Goal: Transaction & Acquisition: Purchase product/service

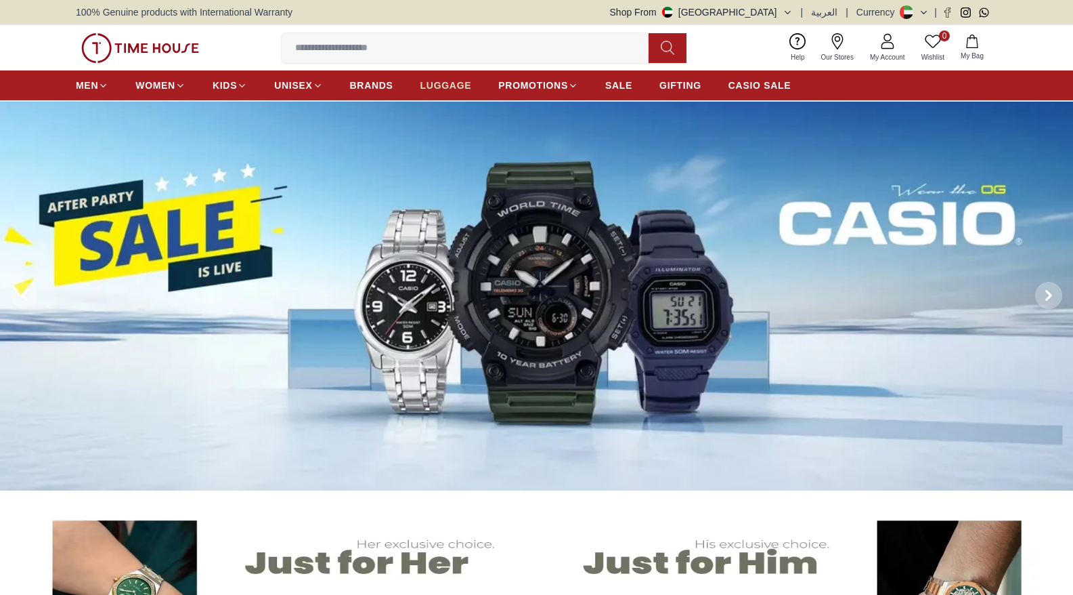
click at [461, 89] on span "LUGGAGE" at bounding box center [446, 86] width 51 height 14
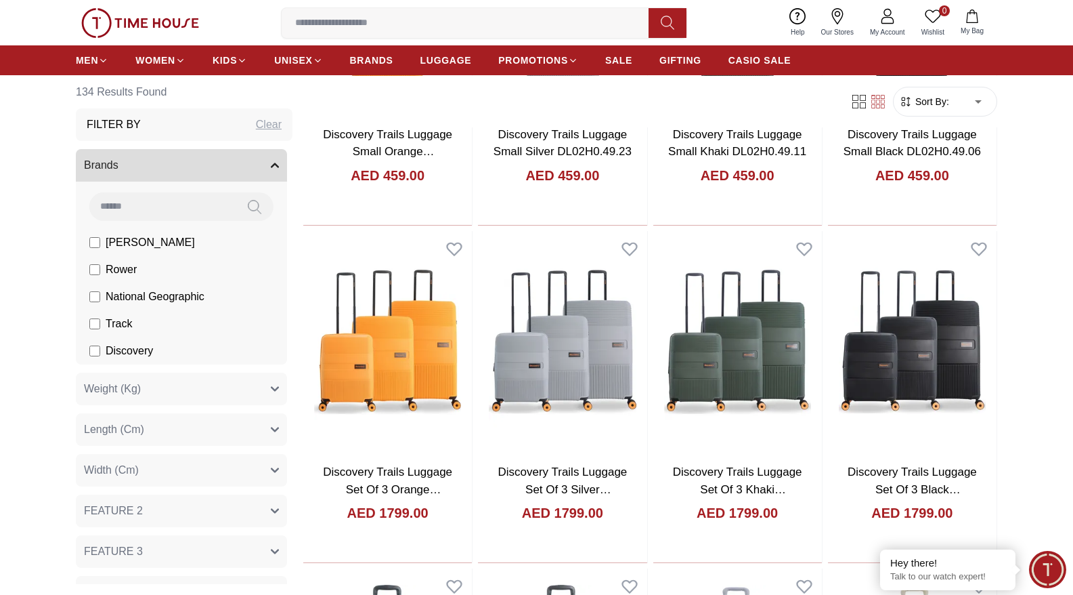
scroll to position [1005, 0]
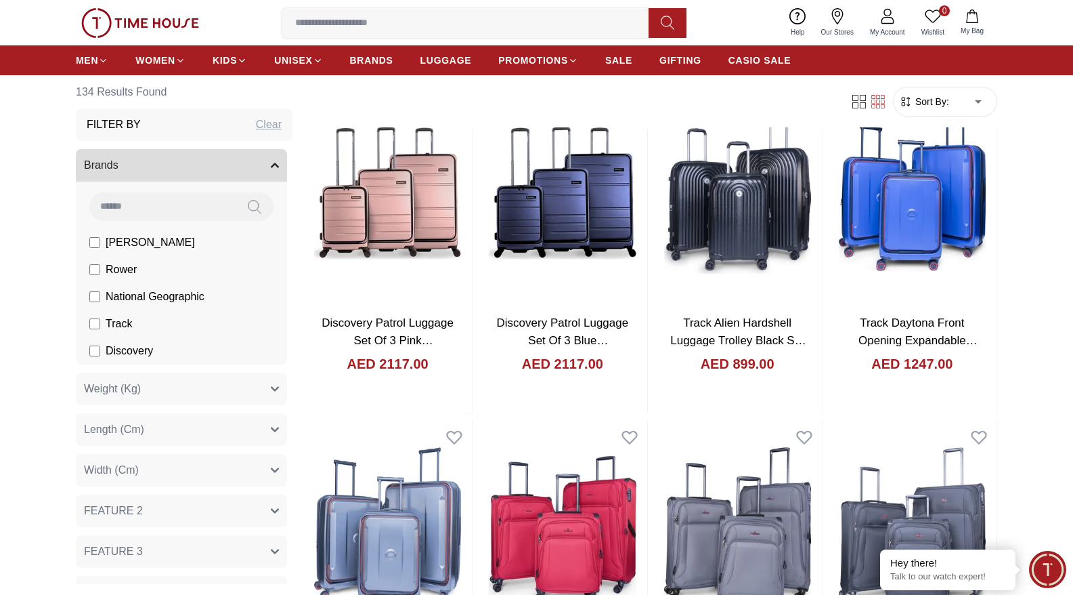
scroll to position [3856, 0]
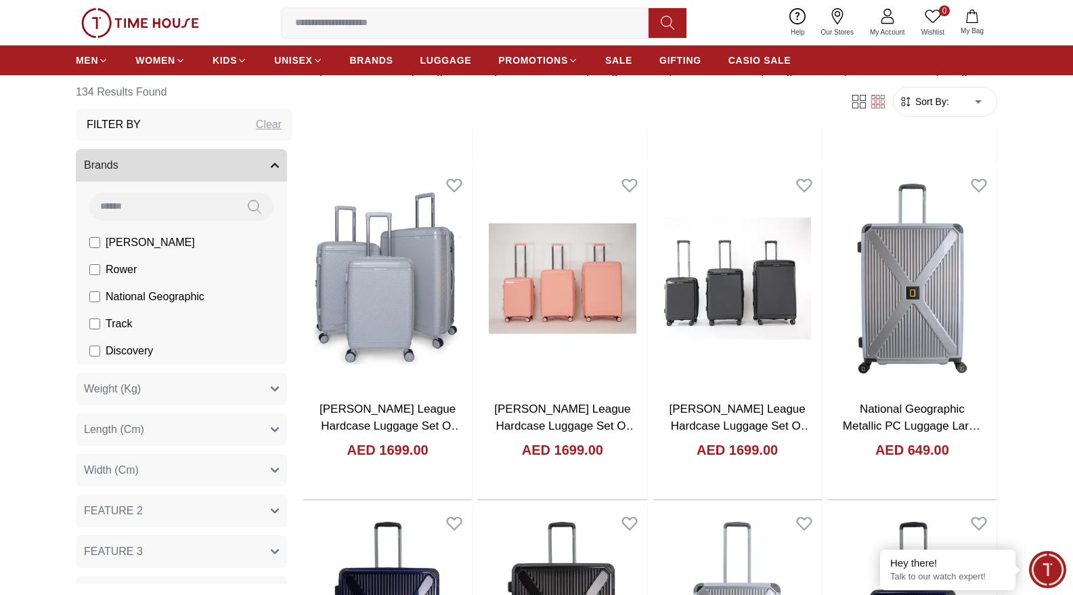
scroll to position [6131, 0]
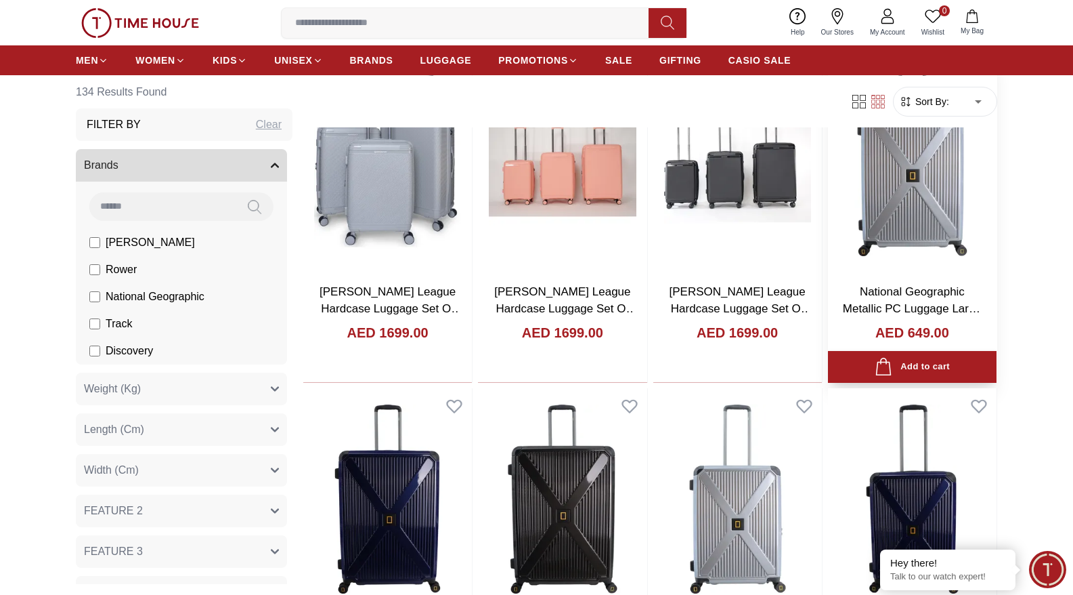
scroll to position [6278, 0]
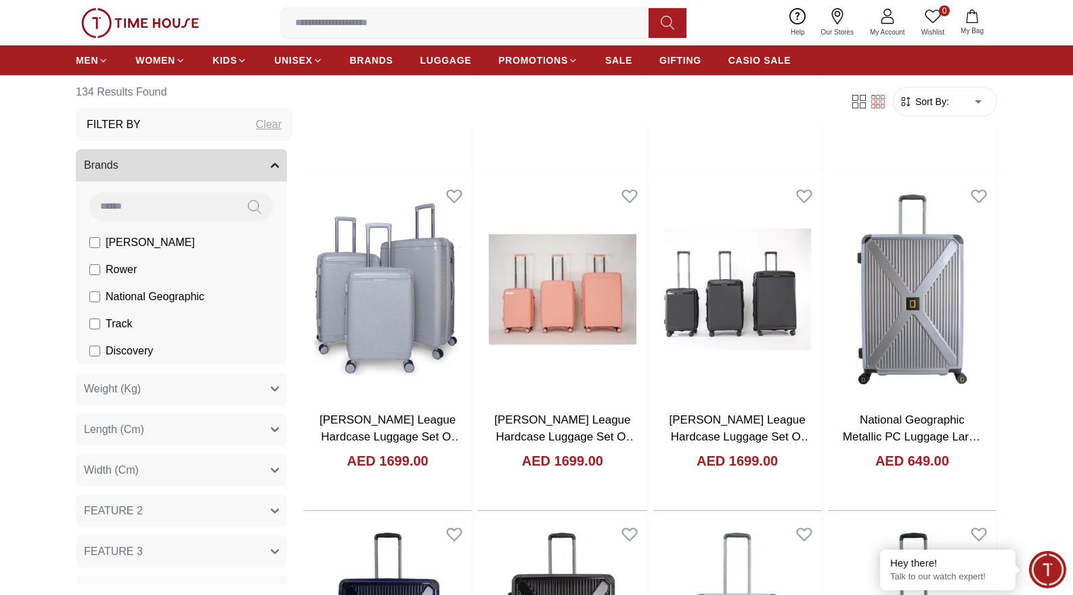
scroll to position [6127, 0]
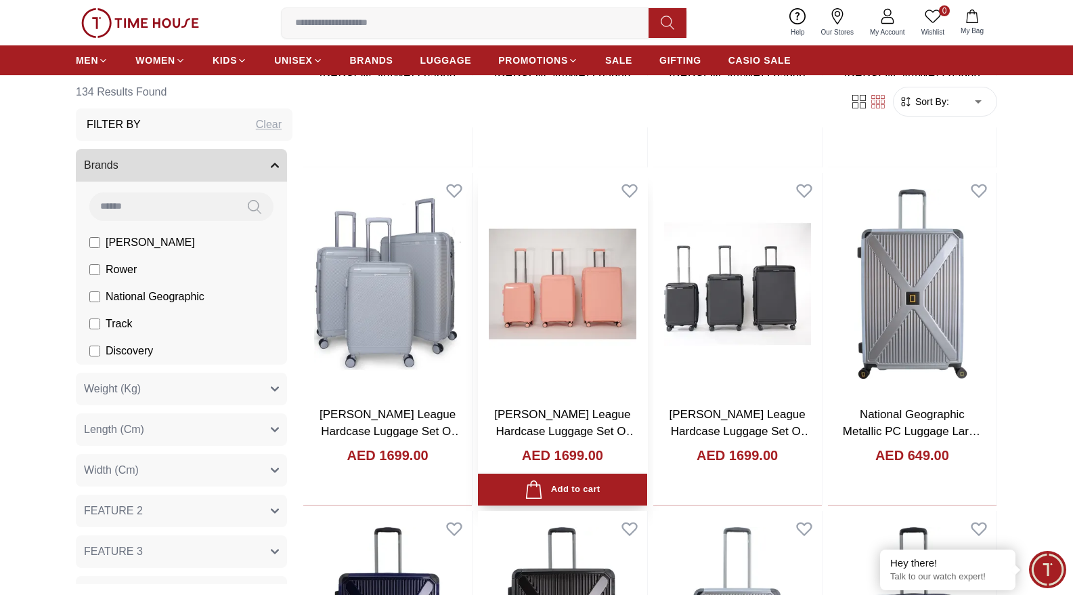
click at [527, 282] on img at bounding box center [562, 284] width 169 height 222
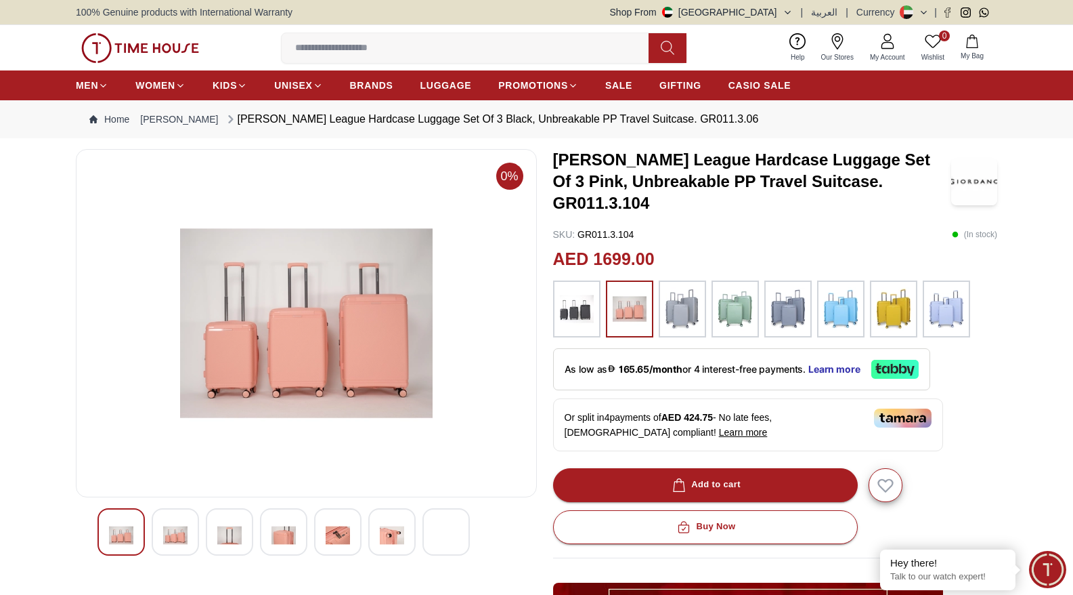
click at [442, 532] on img at bounding box center [446, 526] width 24 height 15
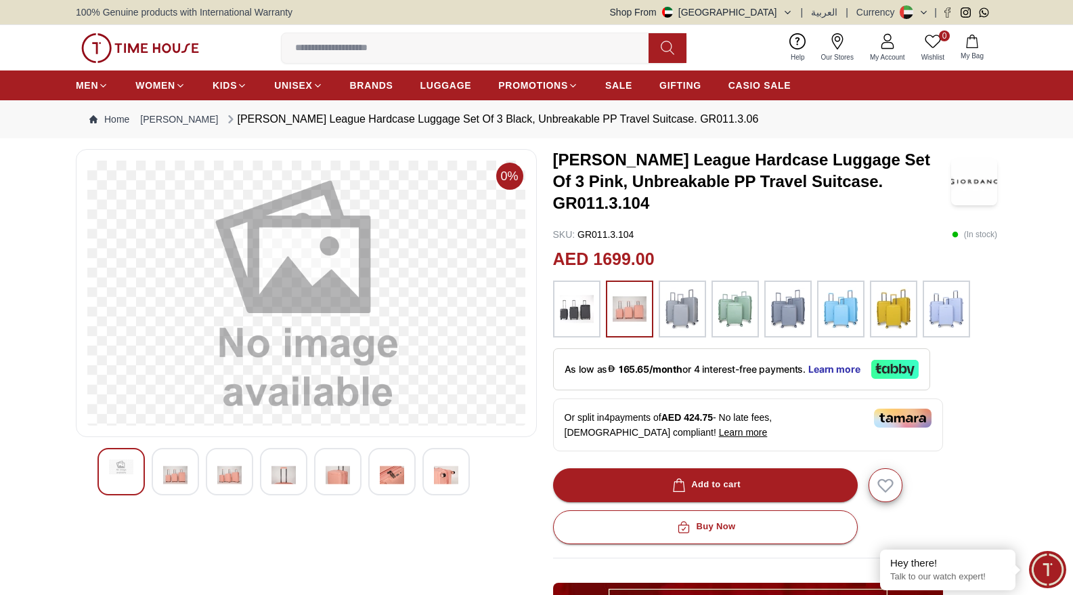
click at [168, 484] on img at bounding box center [175, 474] width 24 height 31
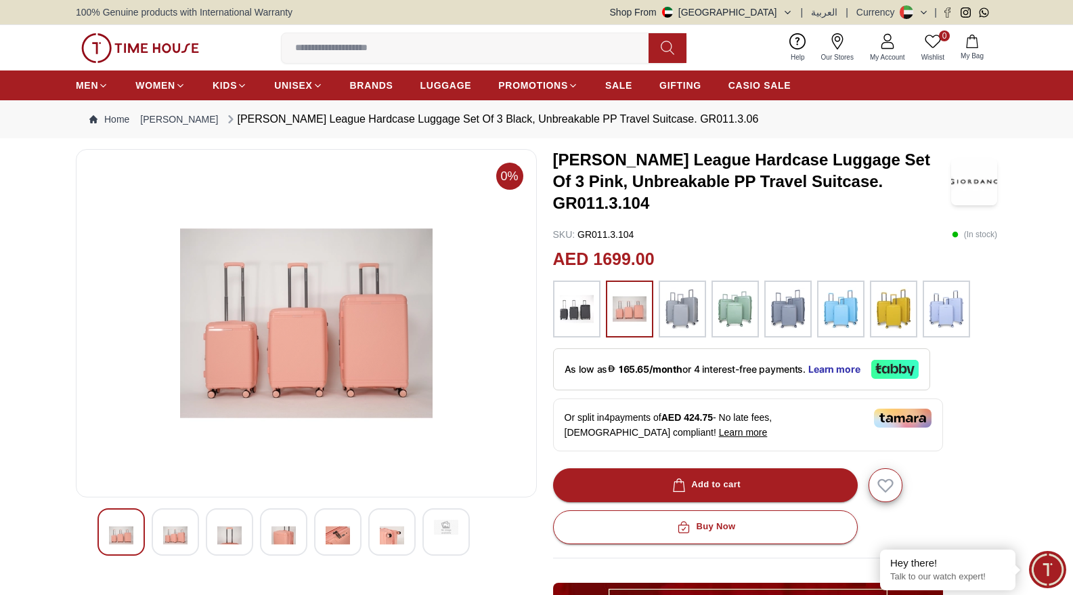
click at [170, 540] on img at bounding box center [175, 534] width 24 height 31
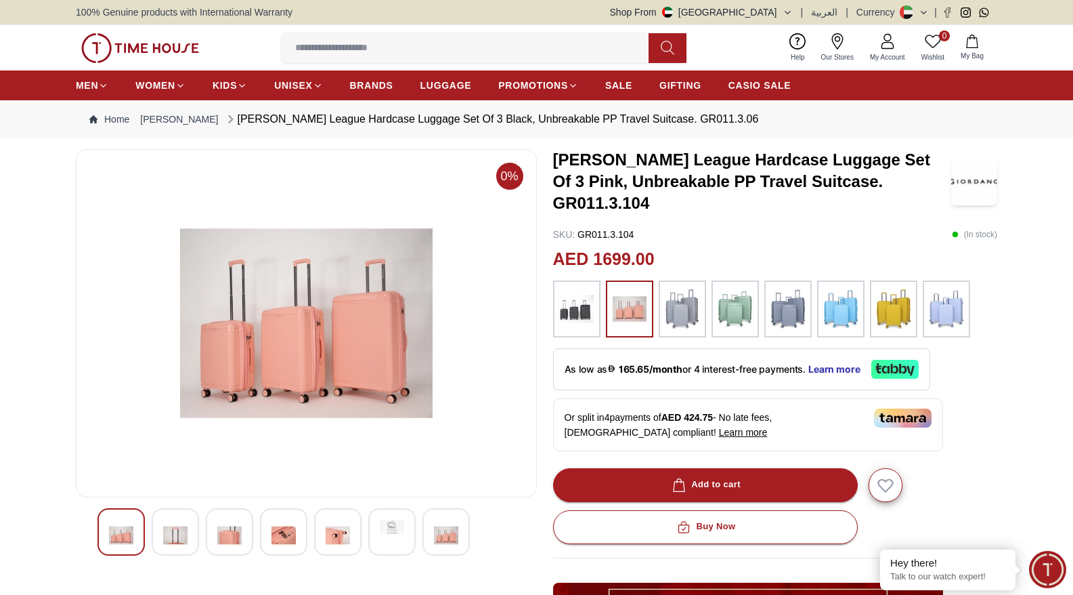
click at [128, 537] on img at bounding box center [121, 534] width 24 height 31
click at [400, 536] on div at bounding box center [391, 531] width 47 height 47
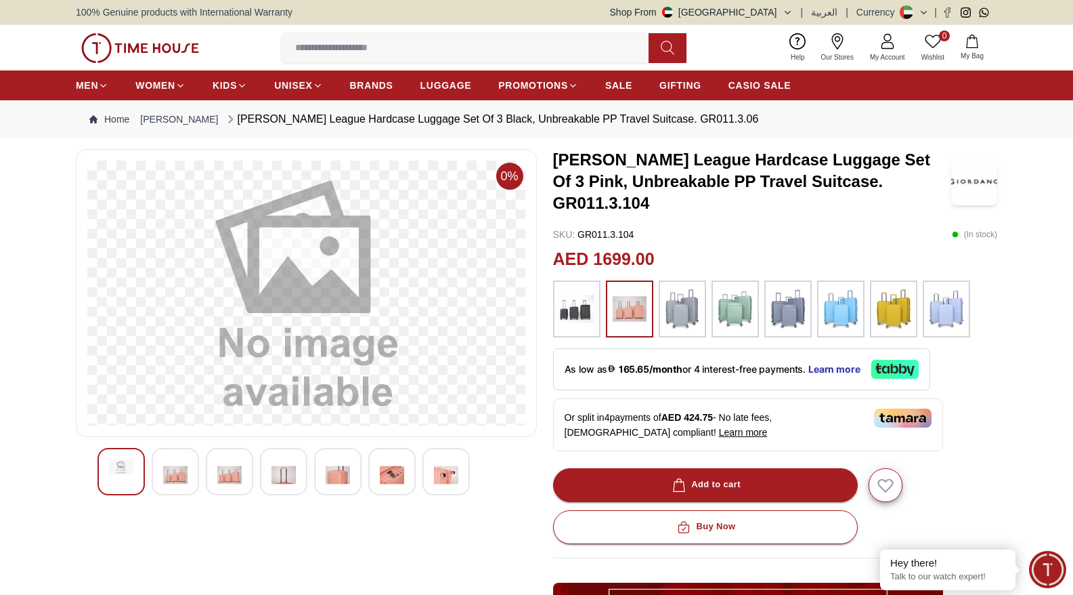
click at [207, 482] on div at bounding box center [229, 471] width 47 height 47
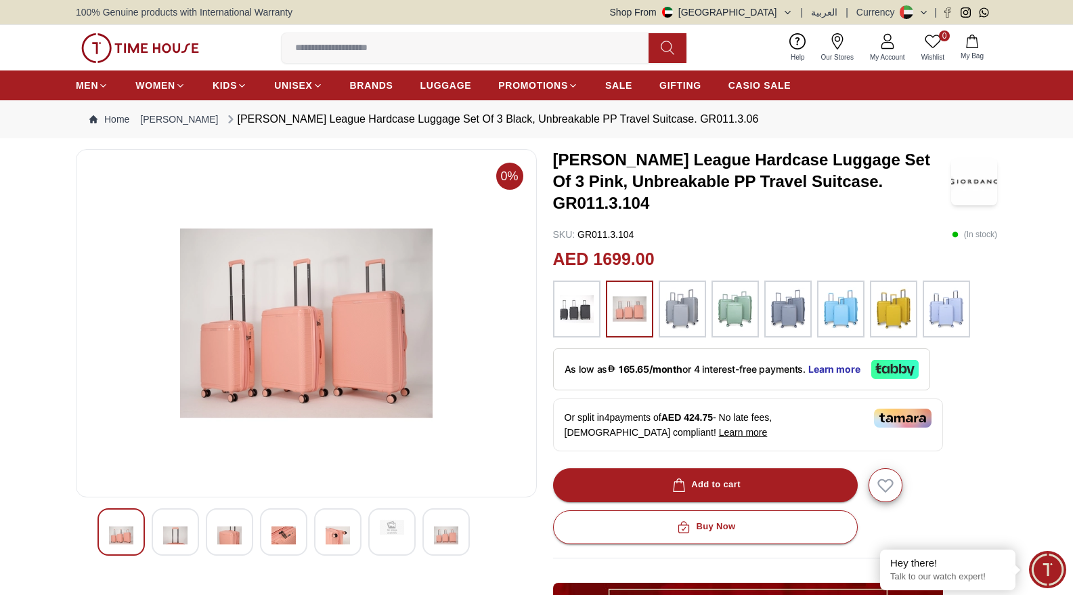
click at [226, 548] on img at bounding box center [229, 534] width 24 height 31
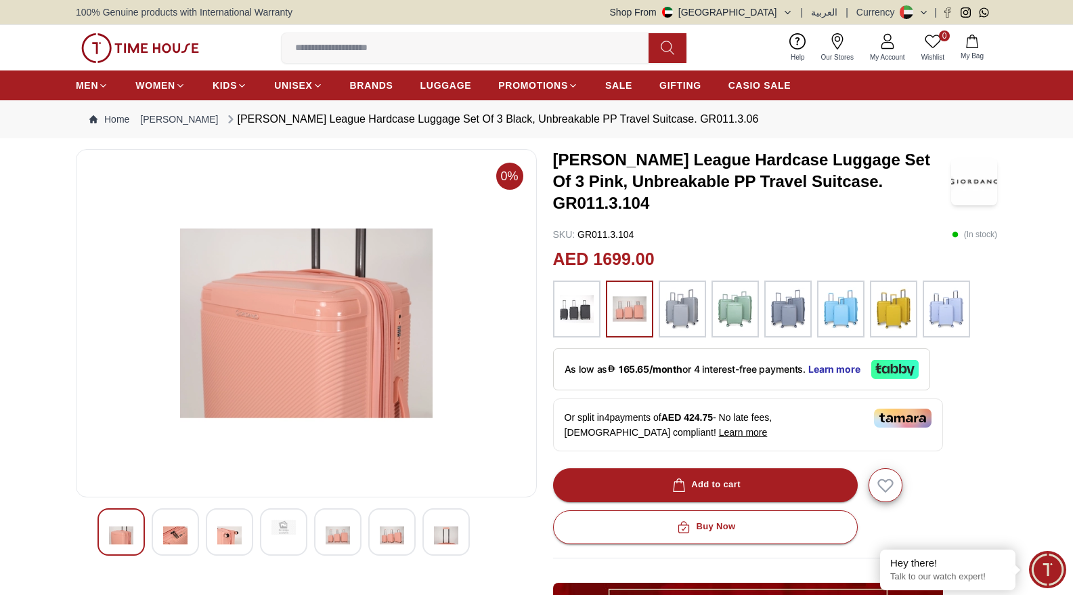
click at [274, 538] on div at bounding box center [283, 531] width 47 height 47
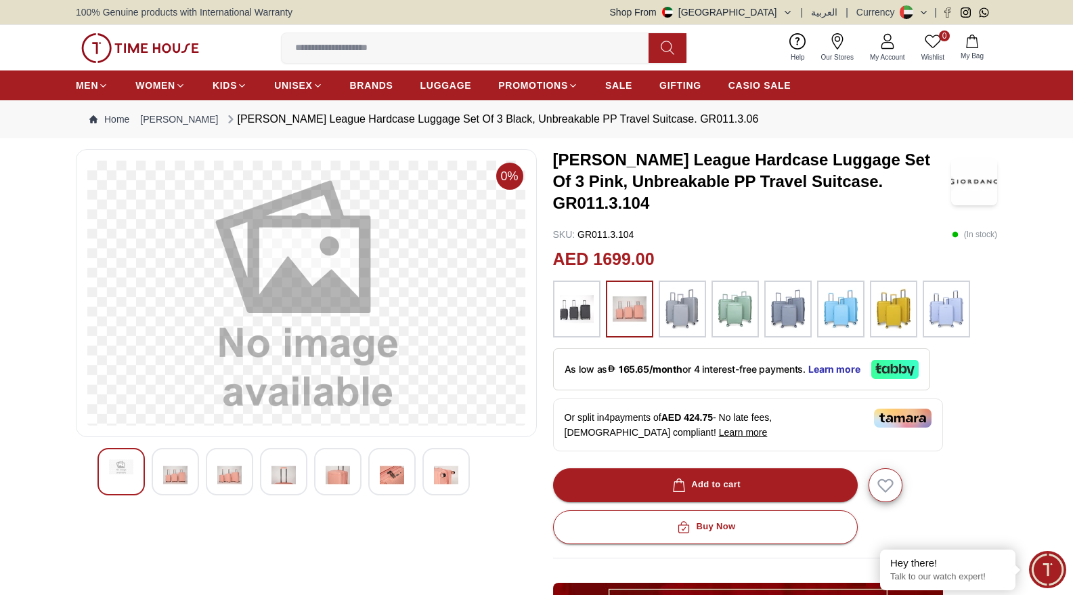
click at [352, 494] on div at bounding box center [337, 471] width 47 height 47
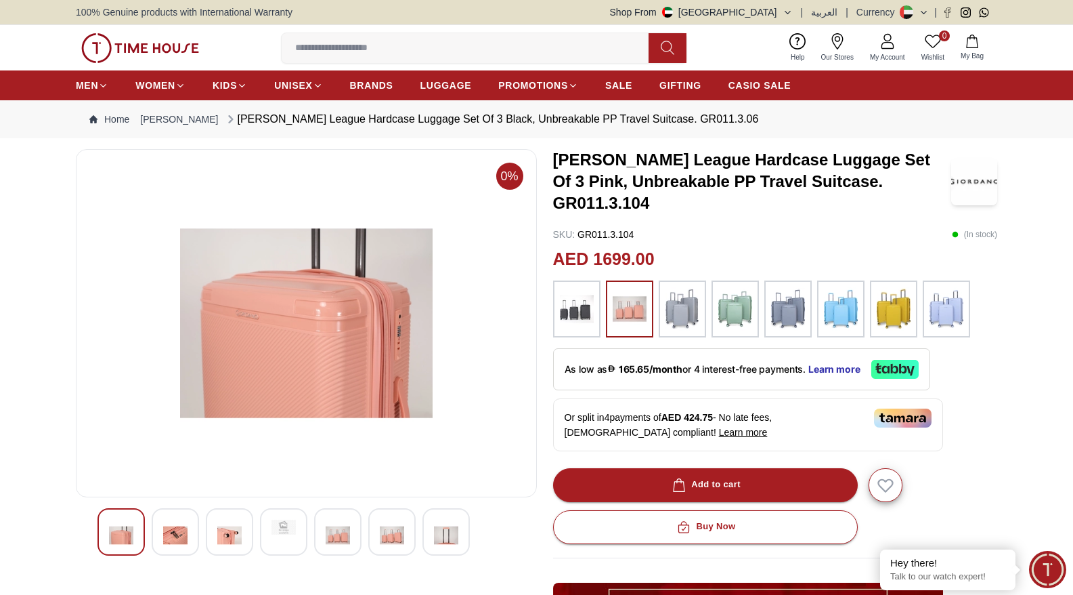
click at [391, 520] on img at bounding box center [392, 534] width 24 height 31
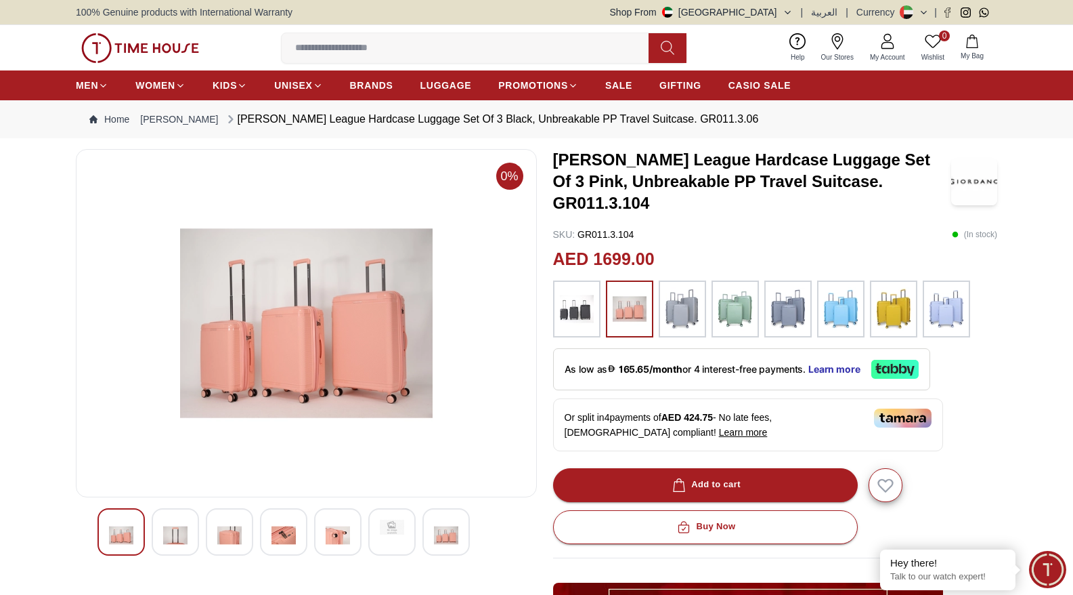
click at [974, 365] on div "[PERSON_NAME] League Hardcase Luggage Set Of 3 Pink, Unbreakable PP Travel Suit…" at bounding box center [775, 542] width 445 height 786
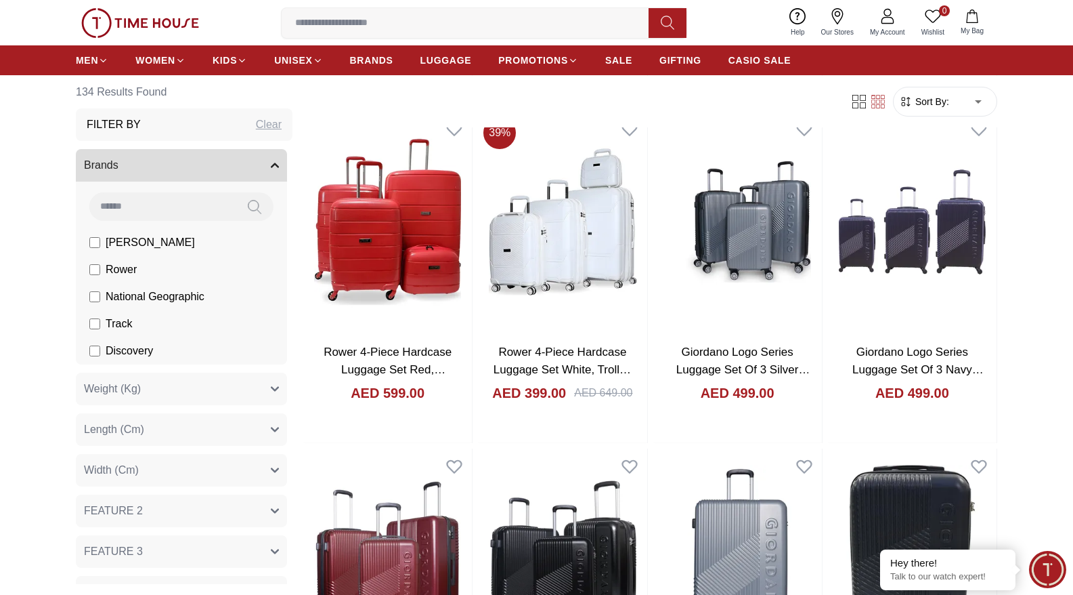
scroll to position [9883, 0]
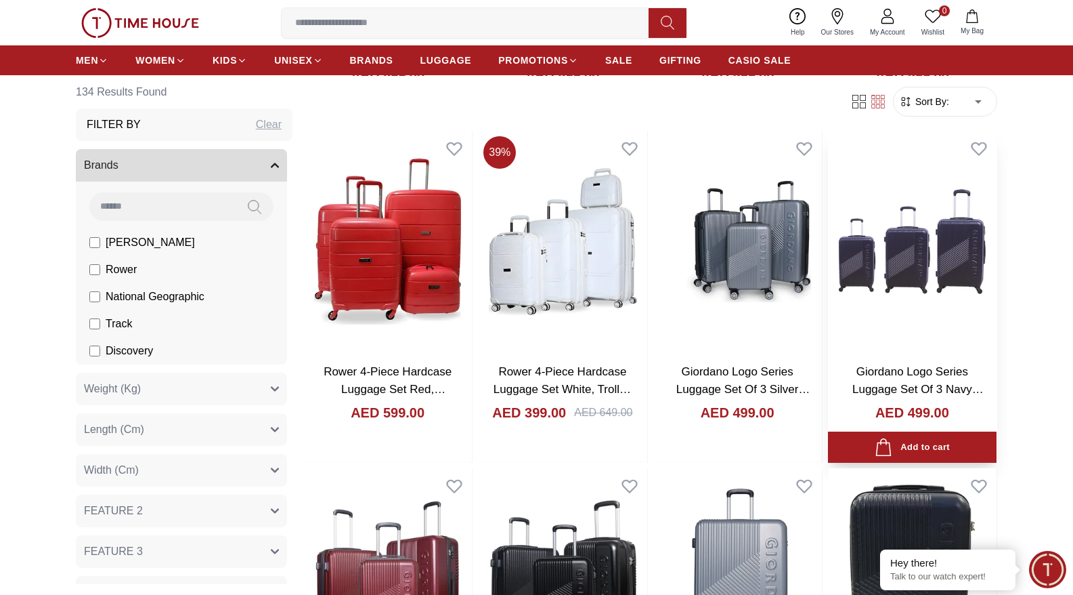
click at [966, 226] on img at bounding box center [912, 242] width 169 height 222
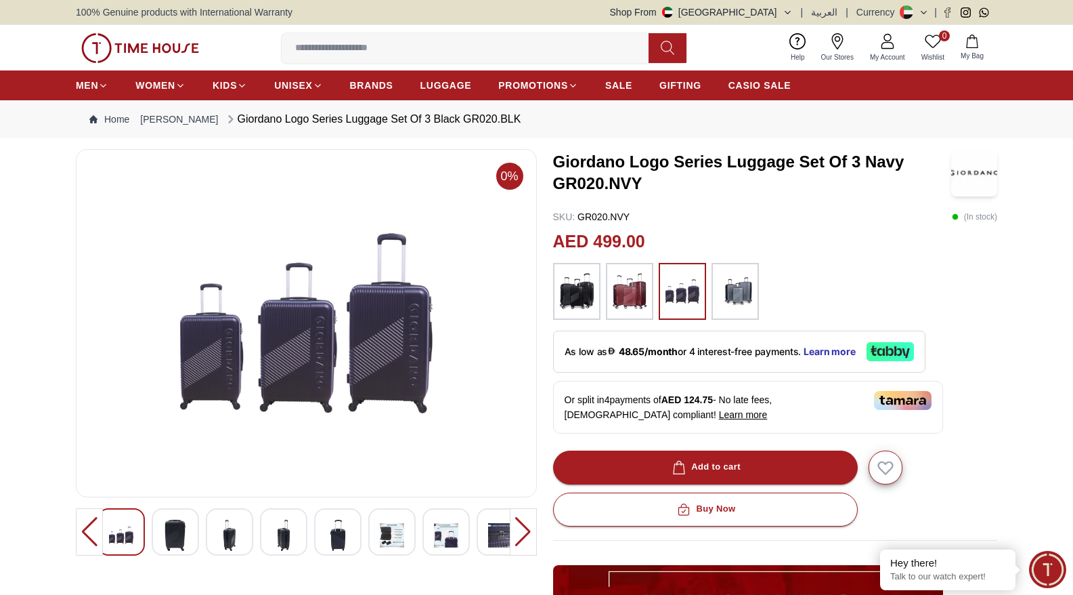
click at [184, 49] on img at bounding box center [140, 48] width 118 height 30
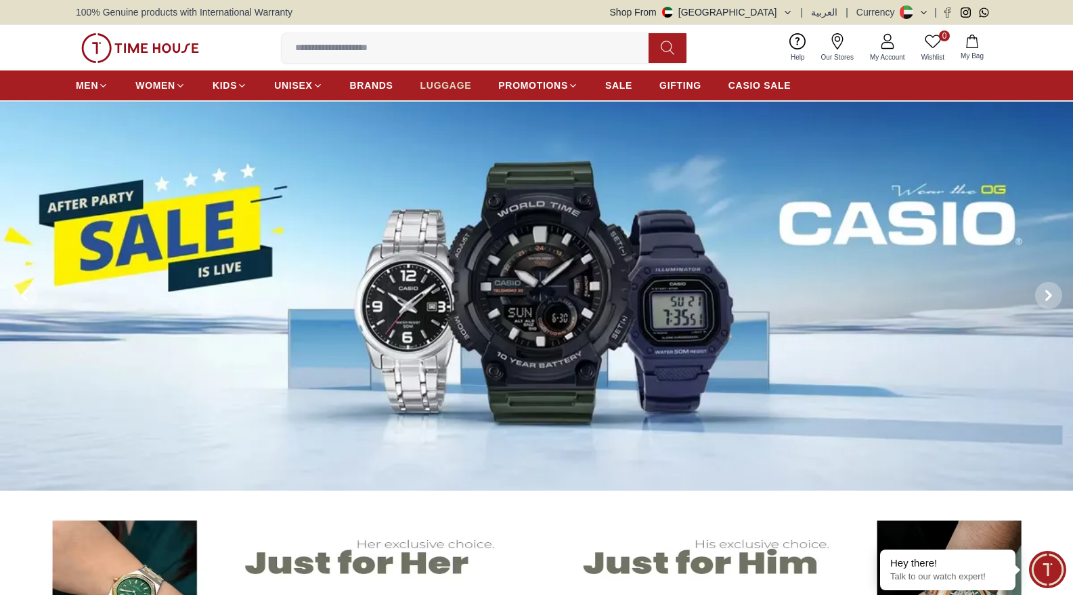
click at [443, 92] on link "LUGGAGE" at bounding box center [446, 85] width 51 height 24
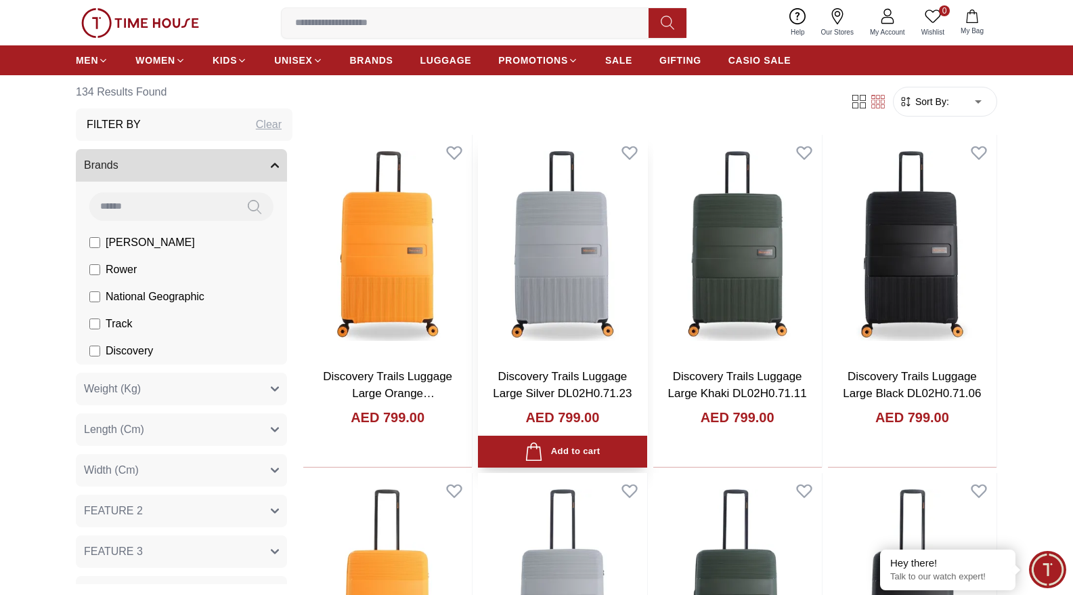
scroll to position [93, 0]
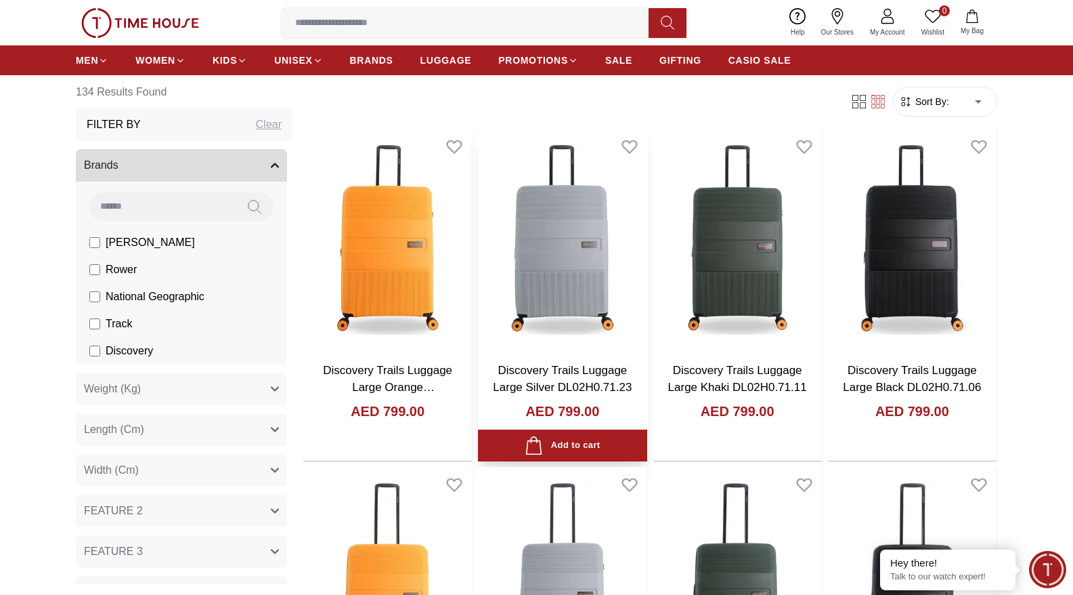
click at [547, 286] on img at bounding box center [562, 240] width 169 height 222
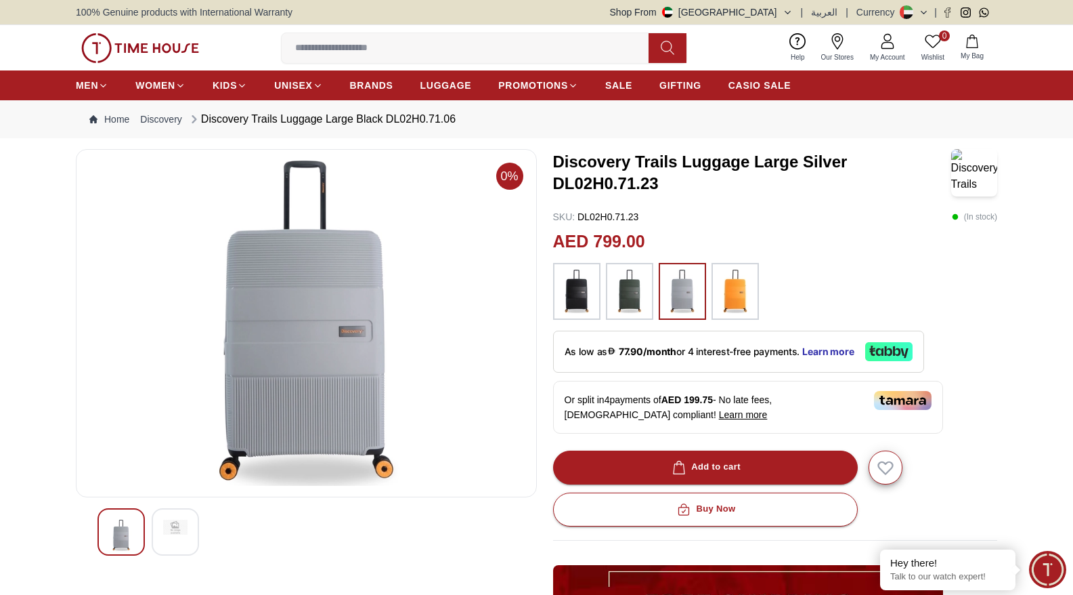
click at [971, 177] on img at bounding box center [975, 172] width 46 height 47
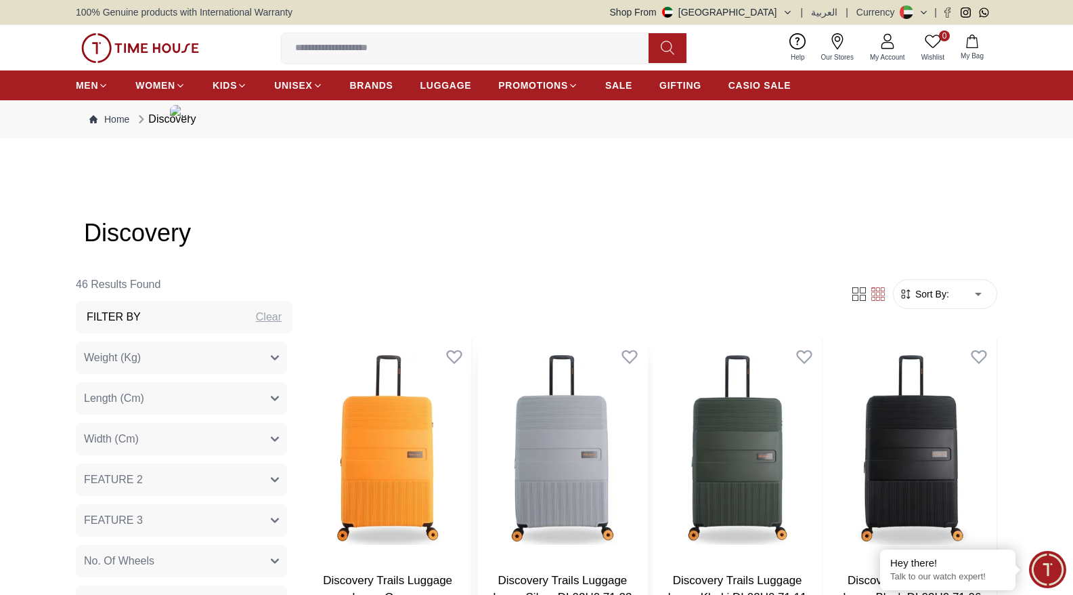
click at [574, 422] on img at bounding box center [562, 450] width 169 height 222
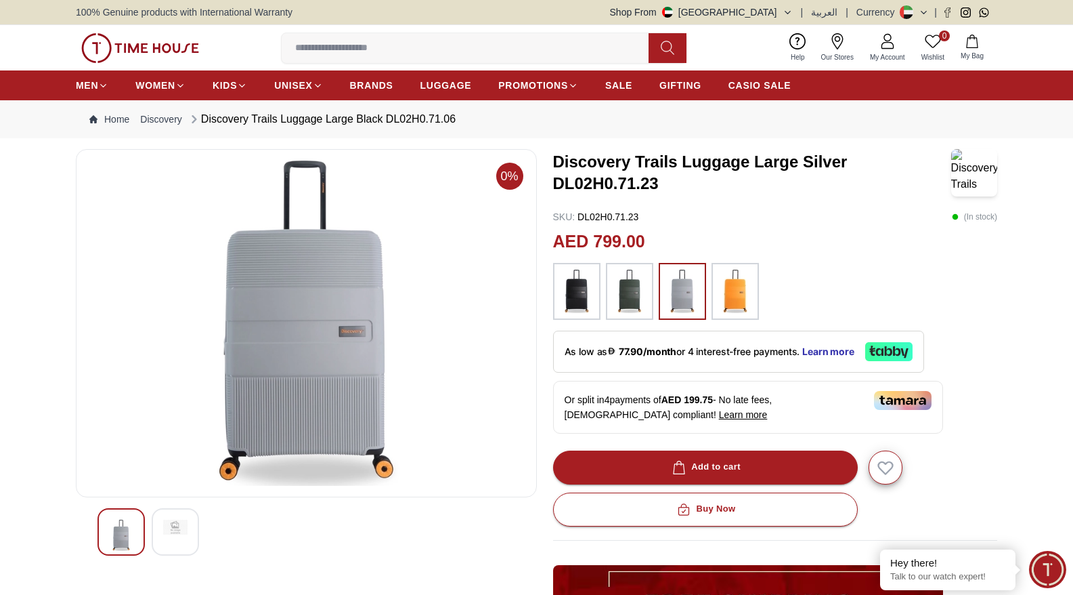
click at [179, 526] on img at bounding box center [175, 526] width 24 height 15
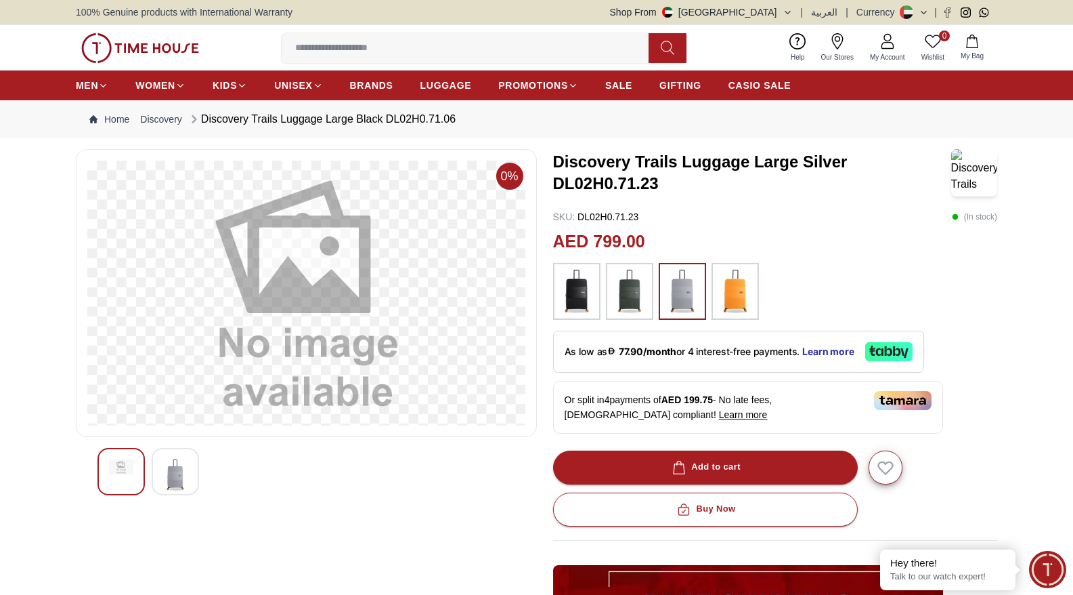
click at [633, 280] on img at bounding box center [630, 291] width 34 height 43
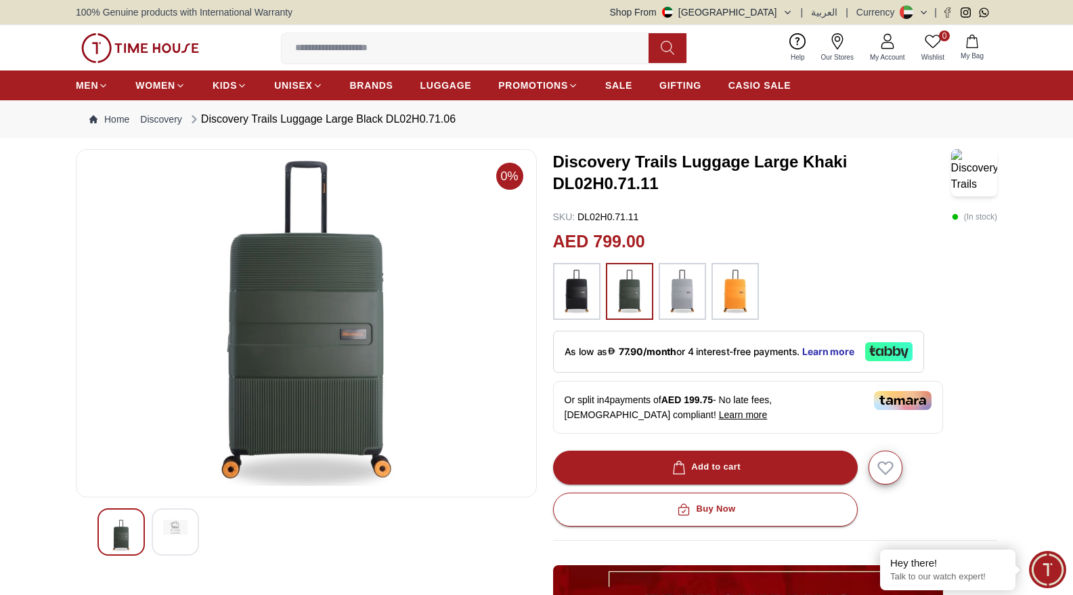
click at [727, 291] on img at bounding box center [736, 291] width 34 height 43
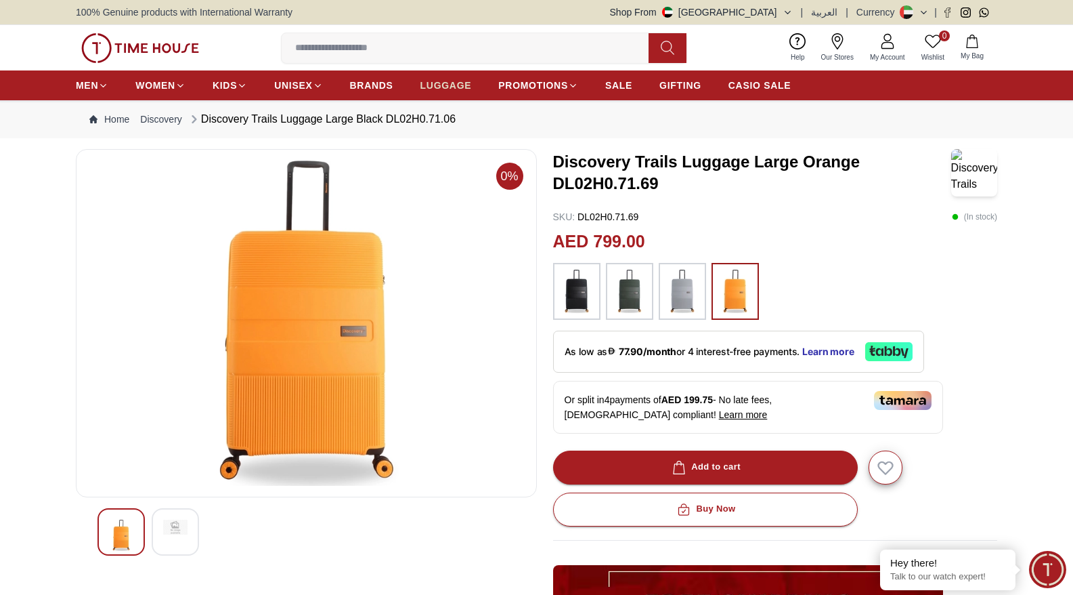
click at [448, 85] on span "LUGGAGE" at bounding box center [446, 86] width 51 height 14
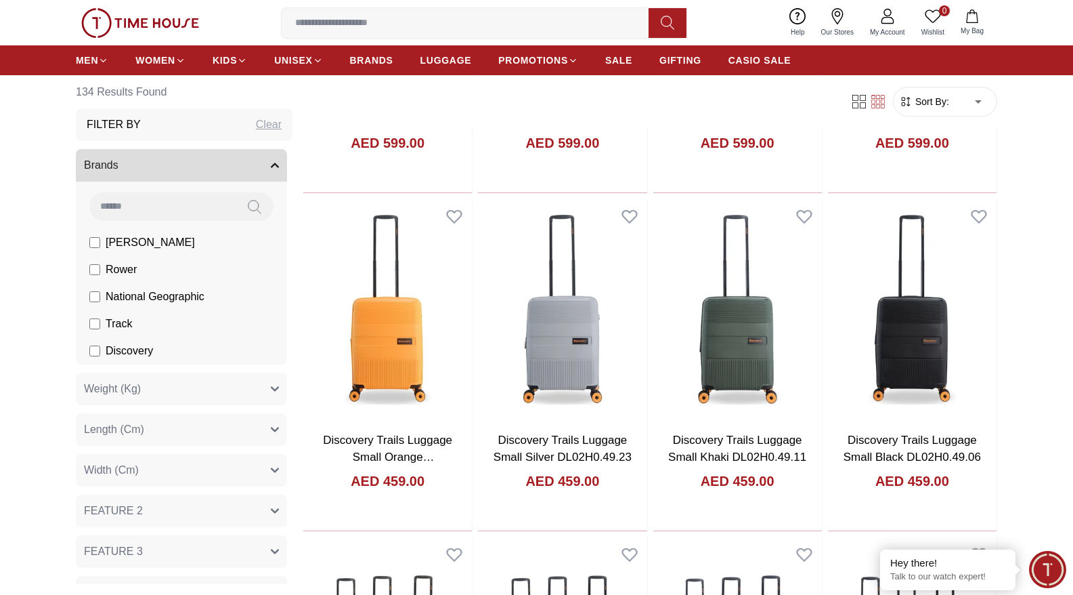
scroll to position [702, 0]
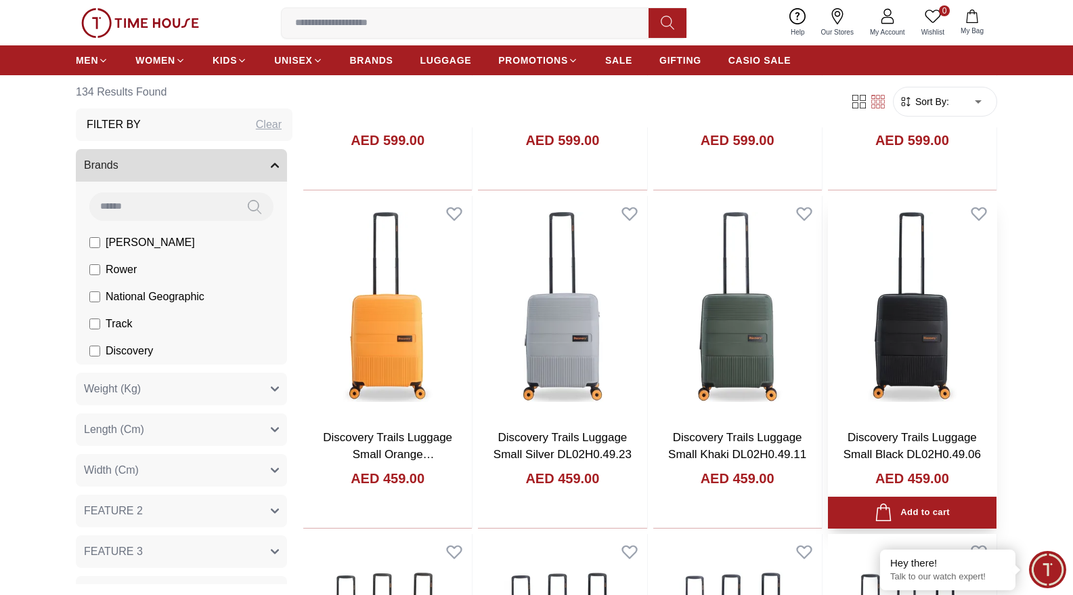
click at [906, 411] on img at bounding box center [912, 307] width 169 height 222
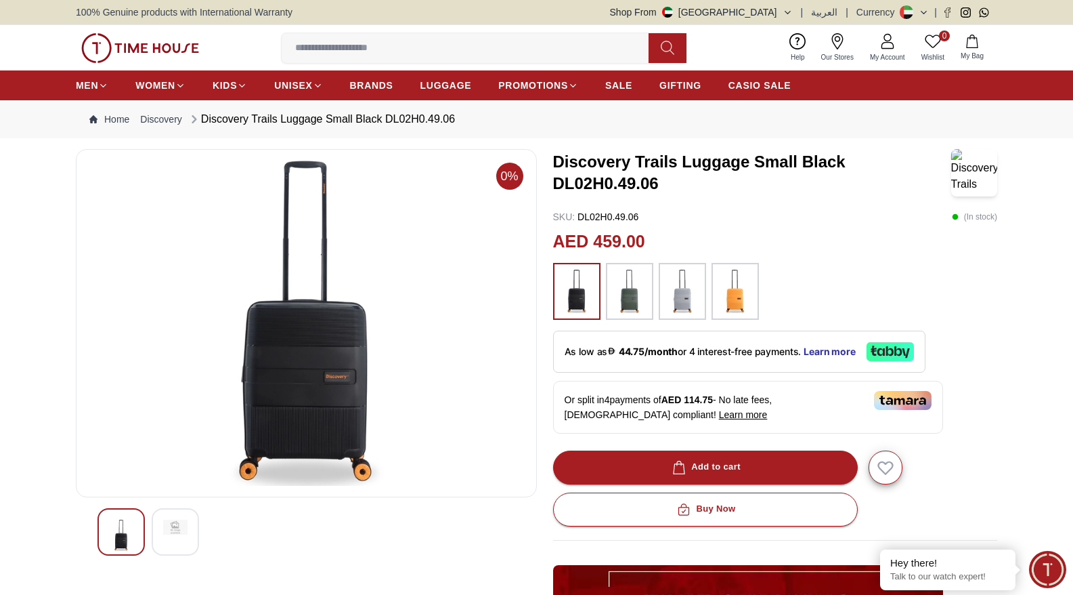
click at [624, 293] on img at bounding box center [630, 291] width 34 height 43
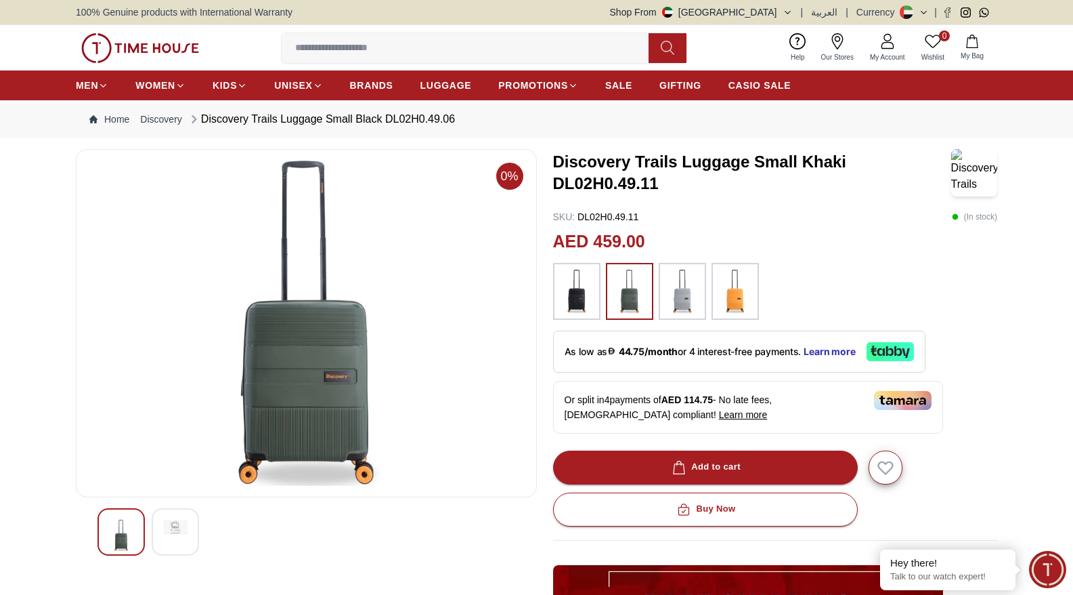
click at [679, 291] on img at bounding box center [683, 291] width 34 height 43
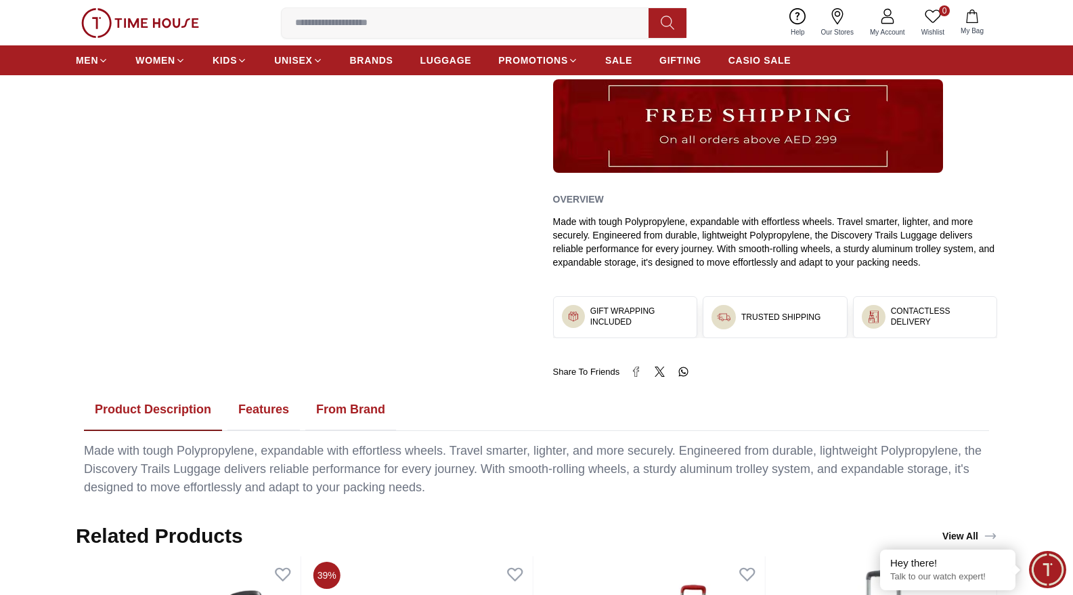
scroll to position [487, 0]
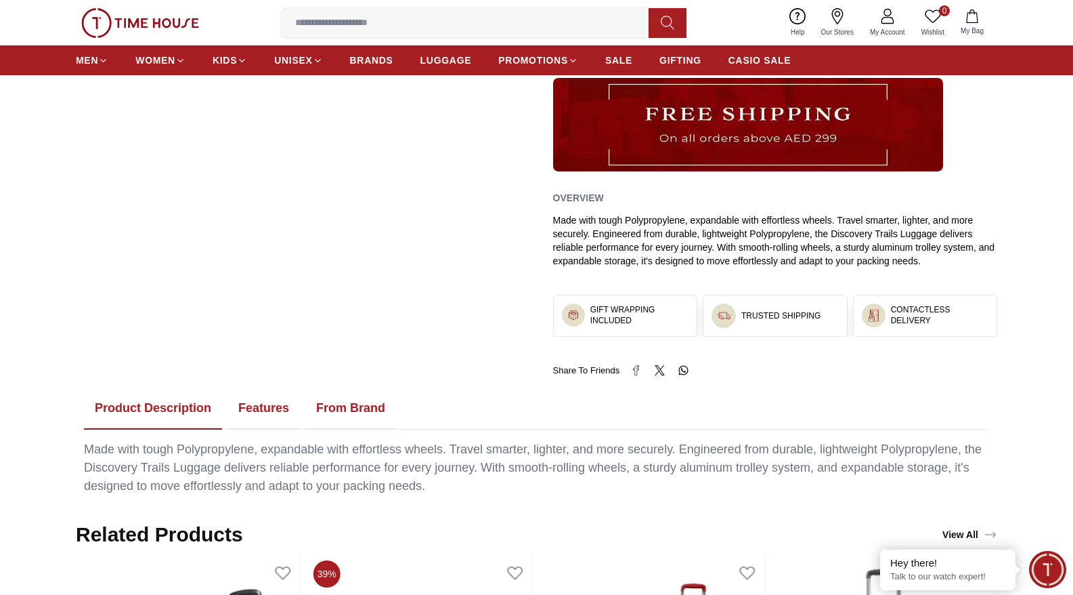
click at [351, 405] on button "From Brand" at bounding box center [350, 408] width 91 height 42
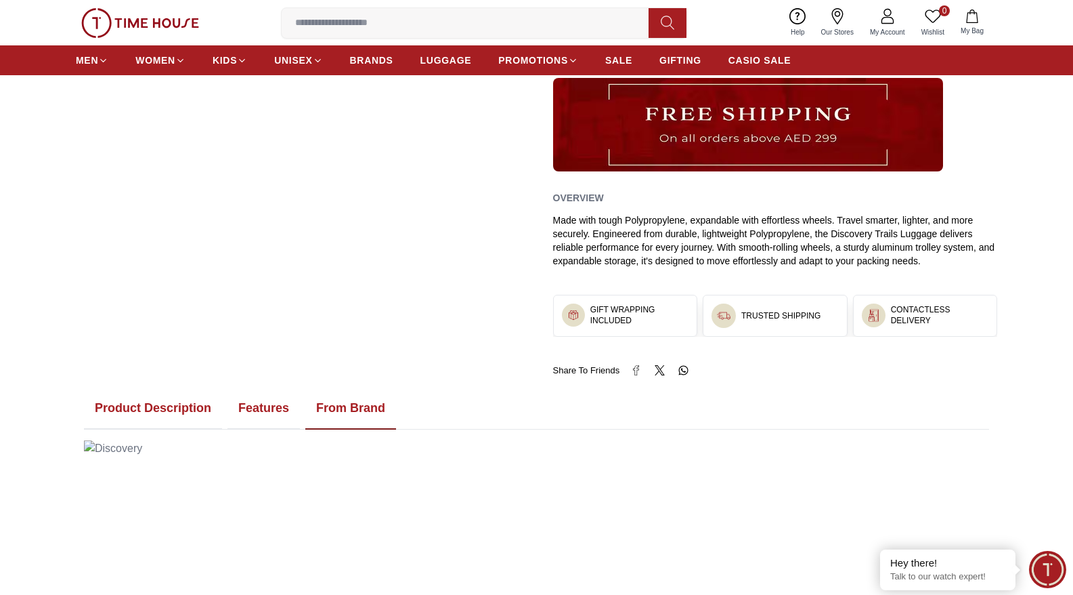
scroll to position [0, 0]
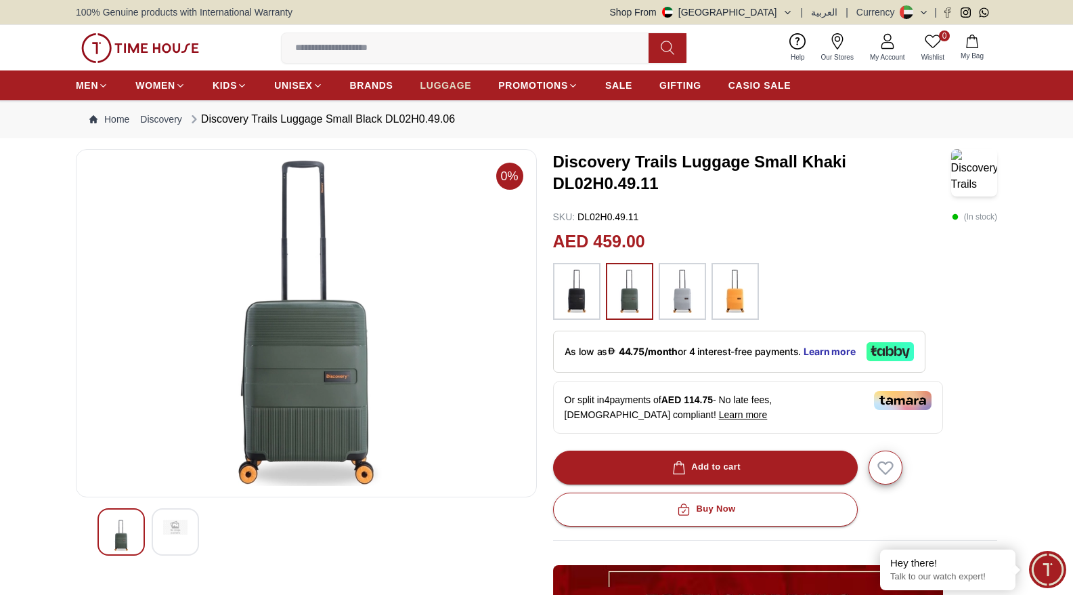
click at [455, 87] on span "LUGGAGE" at bounding box center [446, 86] width 51 height 14
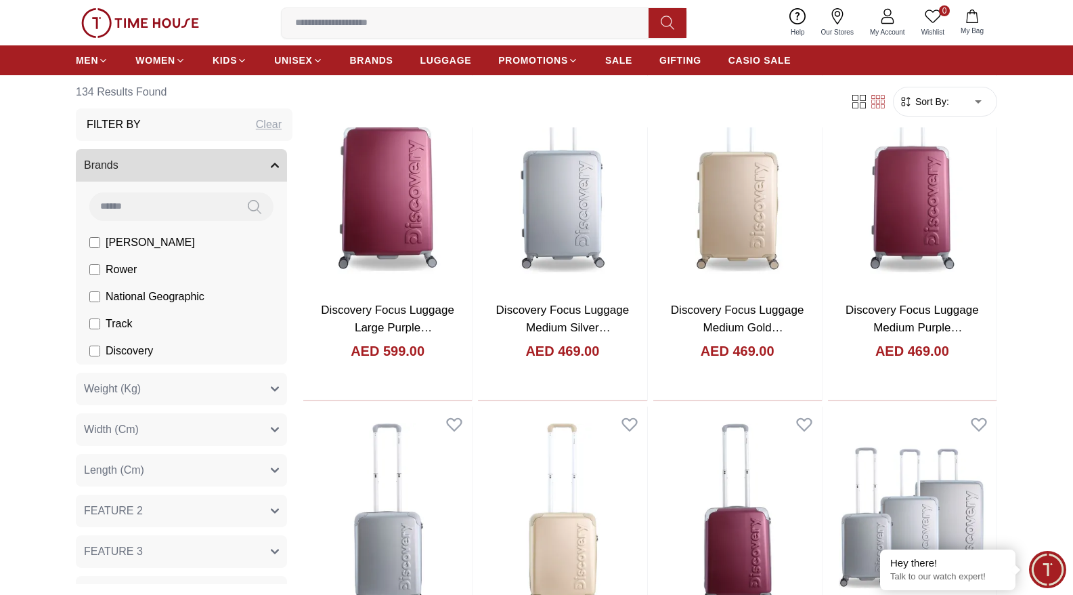
scroll to position [1842, 0]
click at [599, 233] on img at bounding box center [562, 179] width 169 height 222
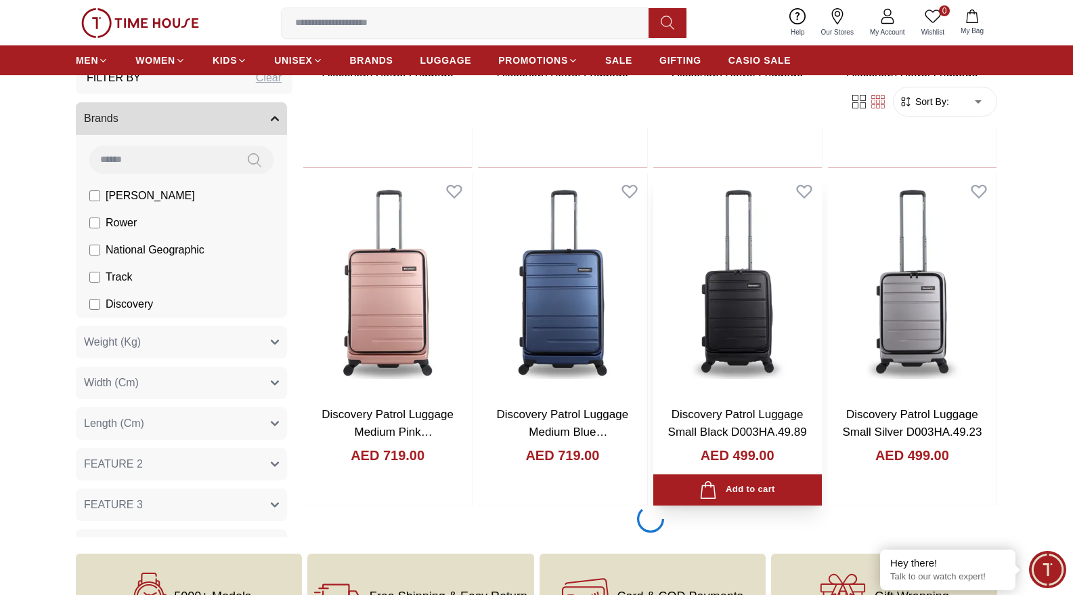
scroll to position [3087, 0]
click at [725, 291] on img at bounding box center [738, 285] width 169 height 222
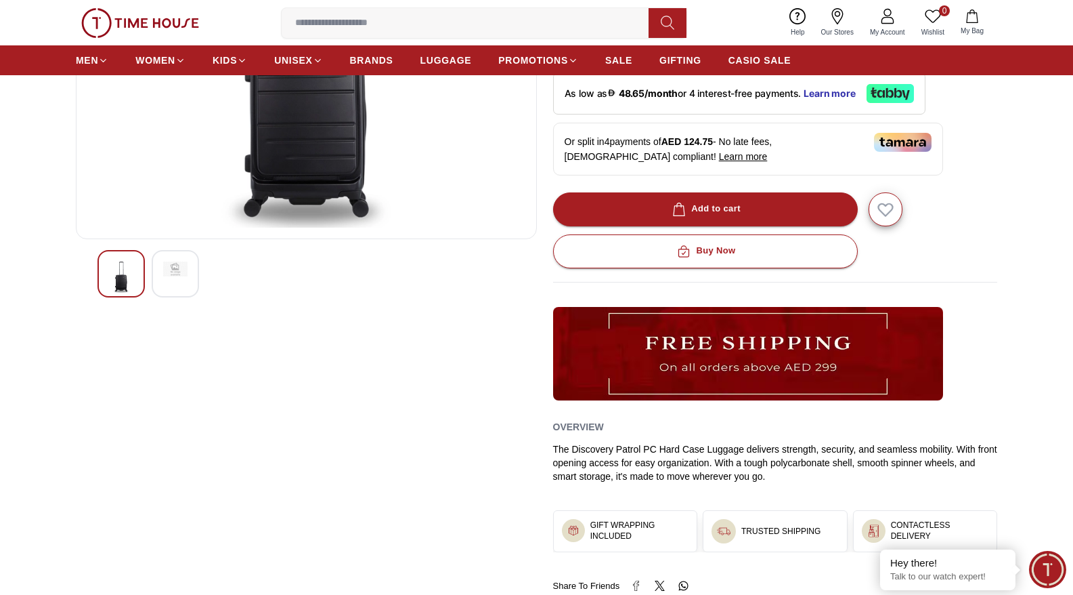
scroll to position [259, 0]
